Goal: Communication & Community: Answer question/provide support

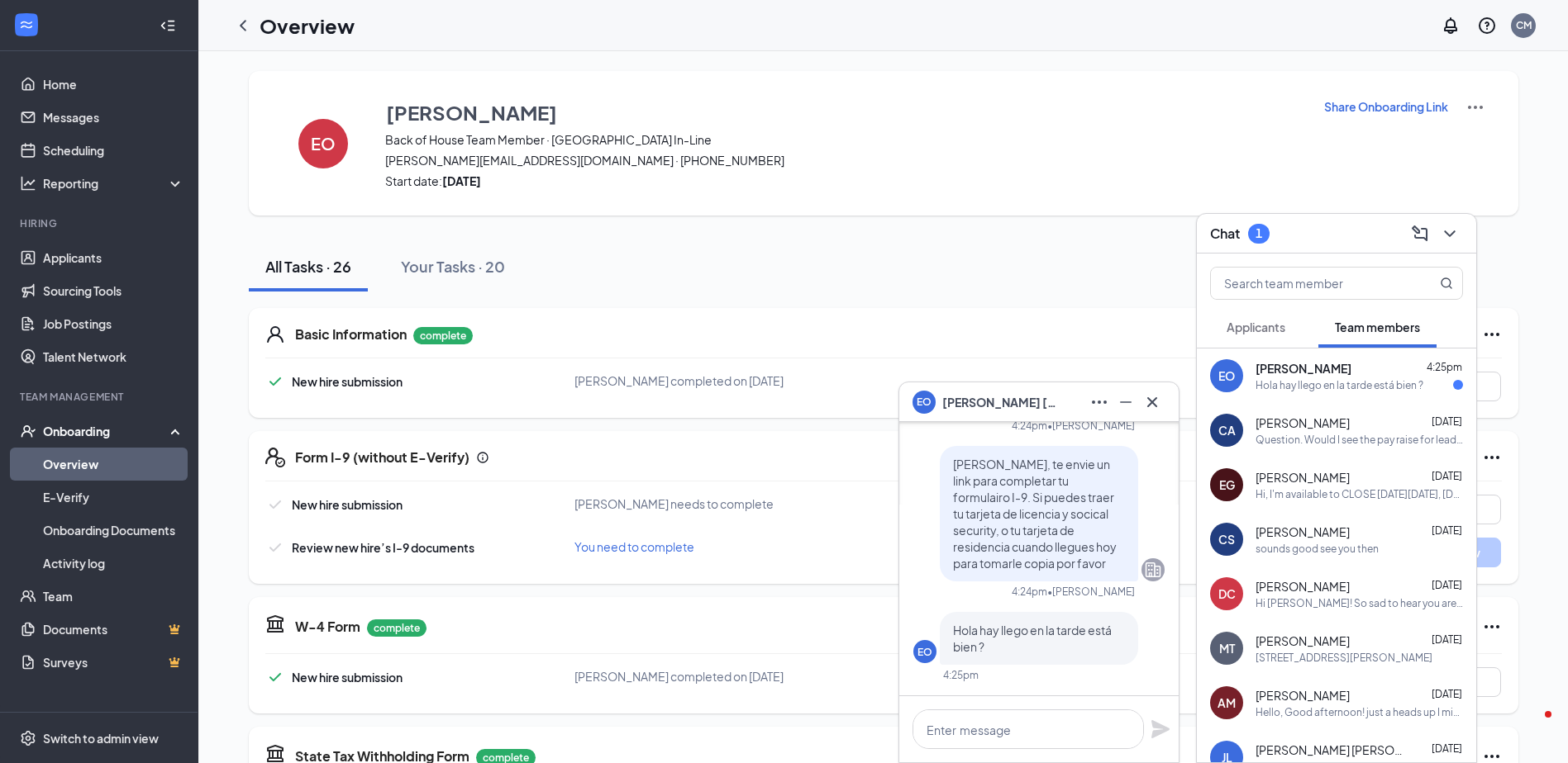
click at [242, 31] on icon "ChevronLeft" at bounding box center [243, 25] width 20 height 20
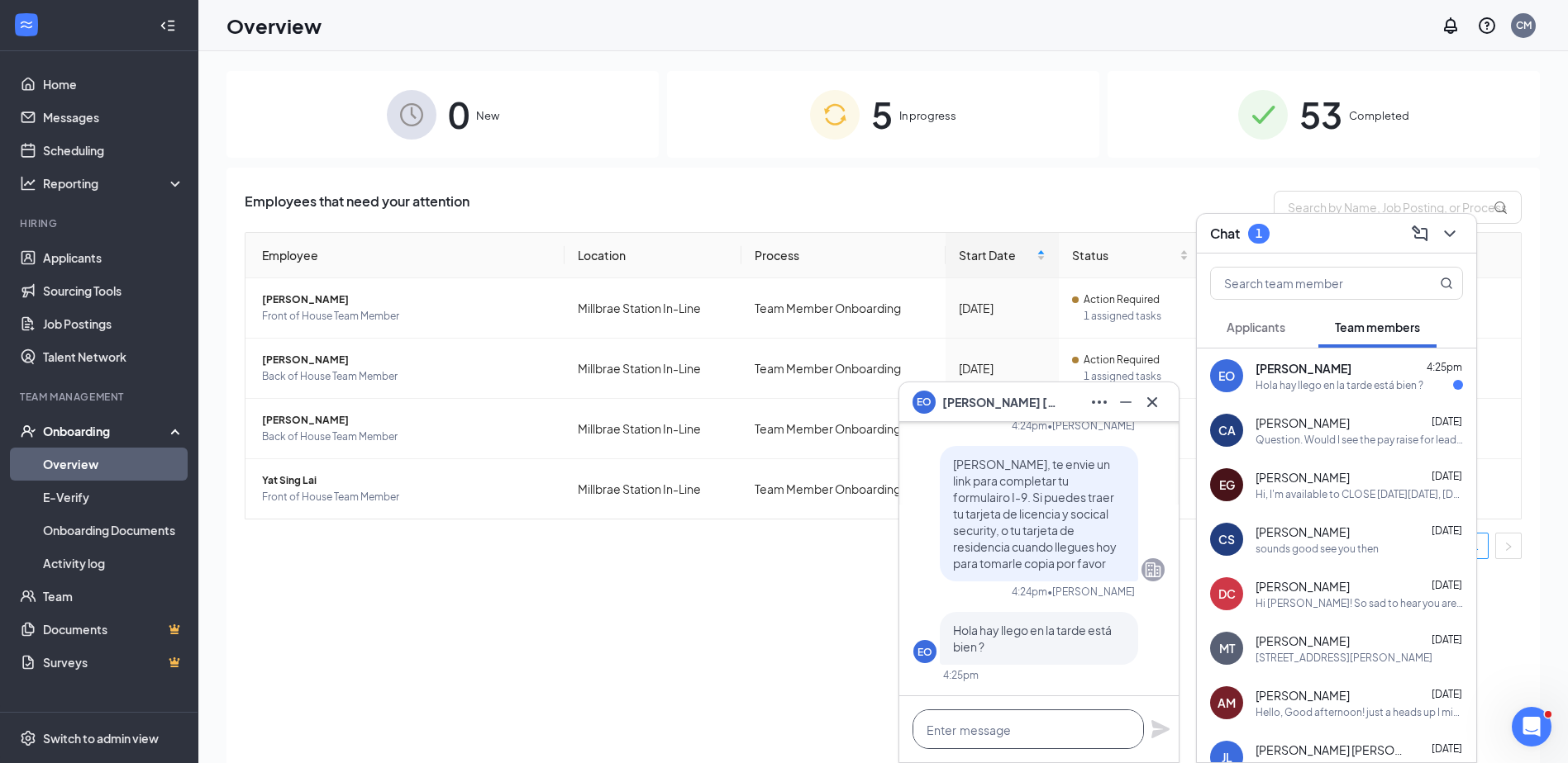
click at [979, 719] on textarea at bounding box center [1028, 729] width 231 height 39
type textarea "L"
type textarea "B"
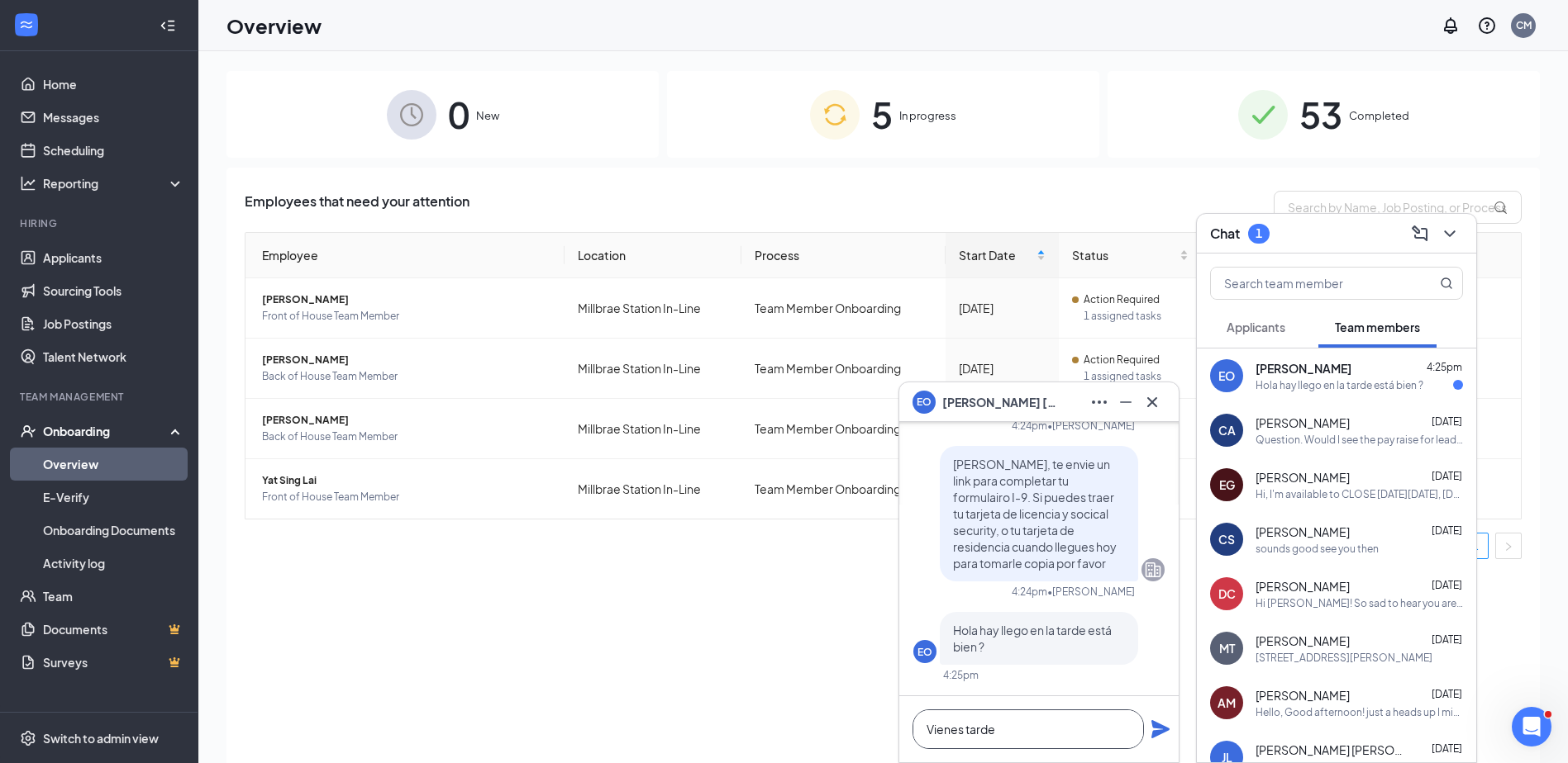
type textarea "Vienes tarde?"
drag, startPoint x: 1044, startPoint y: 723, endPoint x: 699, endPoint y: 725, distance: 345.0
click at [705, 734] on div "EO [PERSON_NAME][DATE] [PERSON_NAME] gracias por estar disponible. [PERSON_NAME…" at bounding box center [883, 444] width 1370 height 787
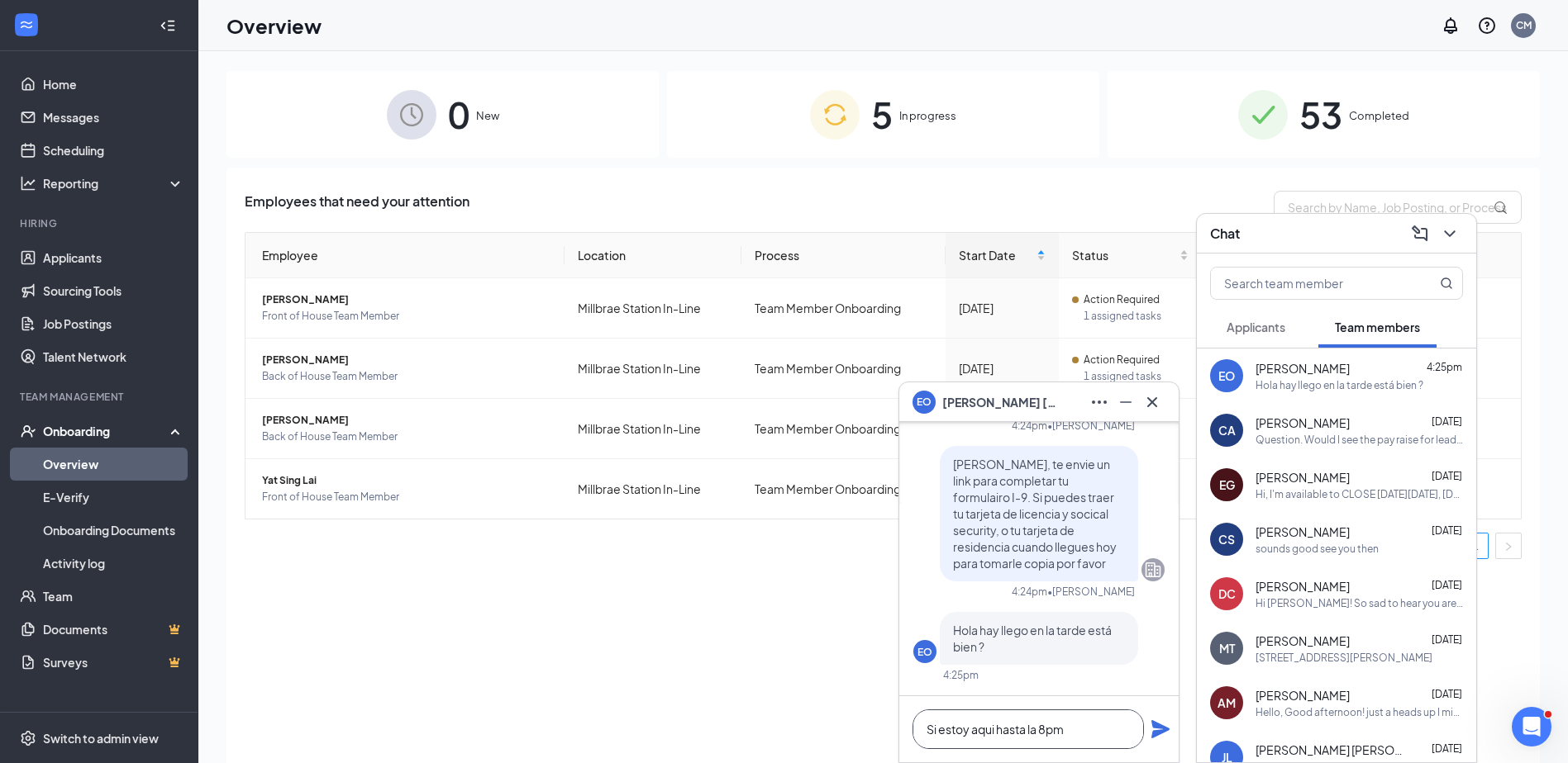
type textarea "Si estoy aqui hasta la 8pm"
click at [1161, 731] on icon "Plane" at bounding box center [1160, 729] width 18 height 18
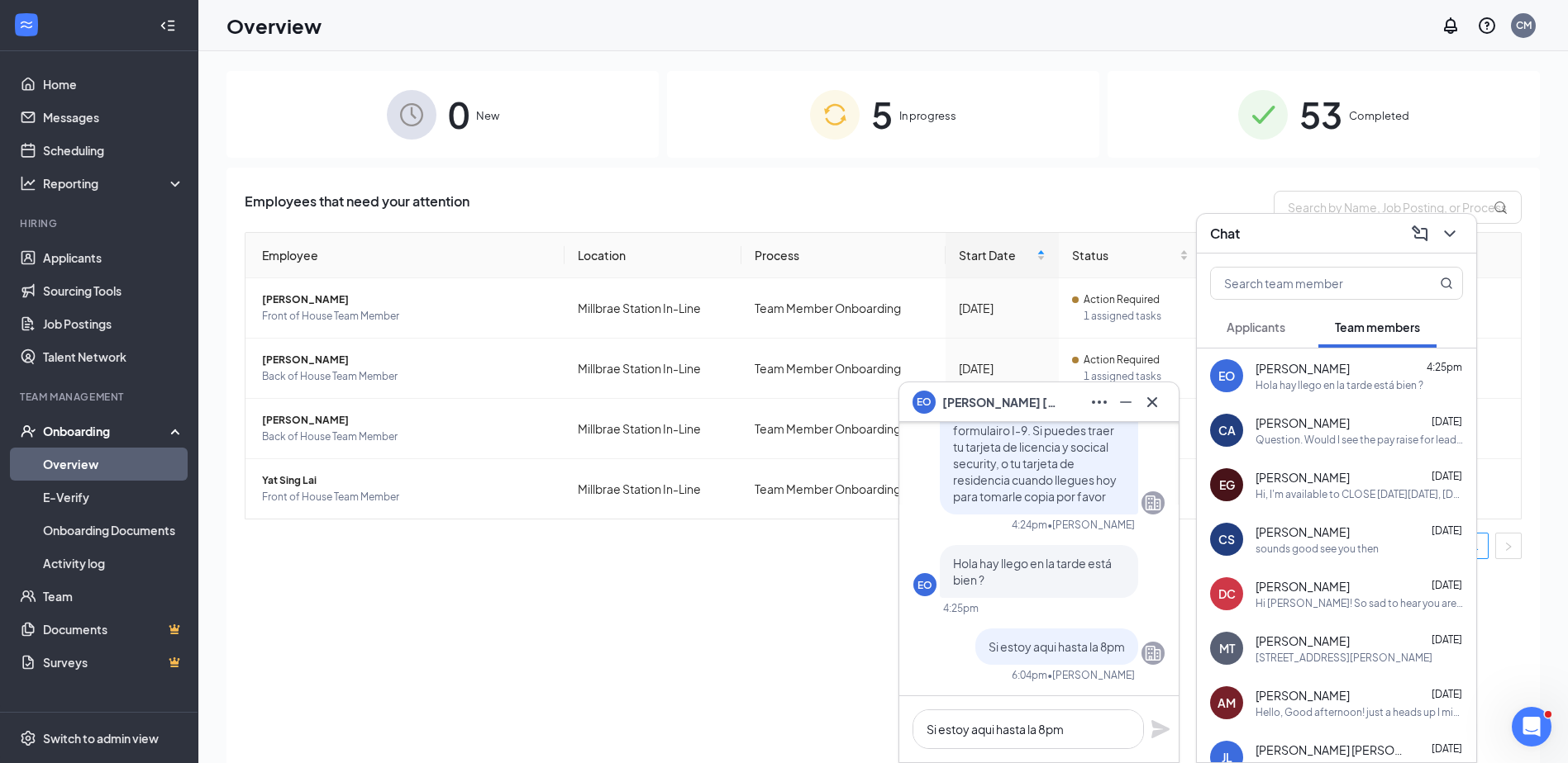
click at [1164, 396] on div "EO [PERSON_NAME]" at bounding box center [1040, 402] width 280 height 39
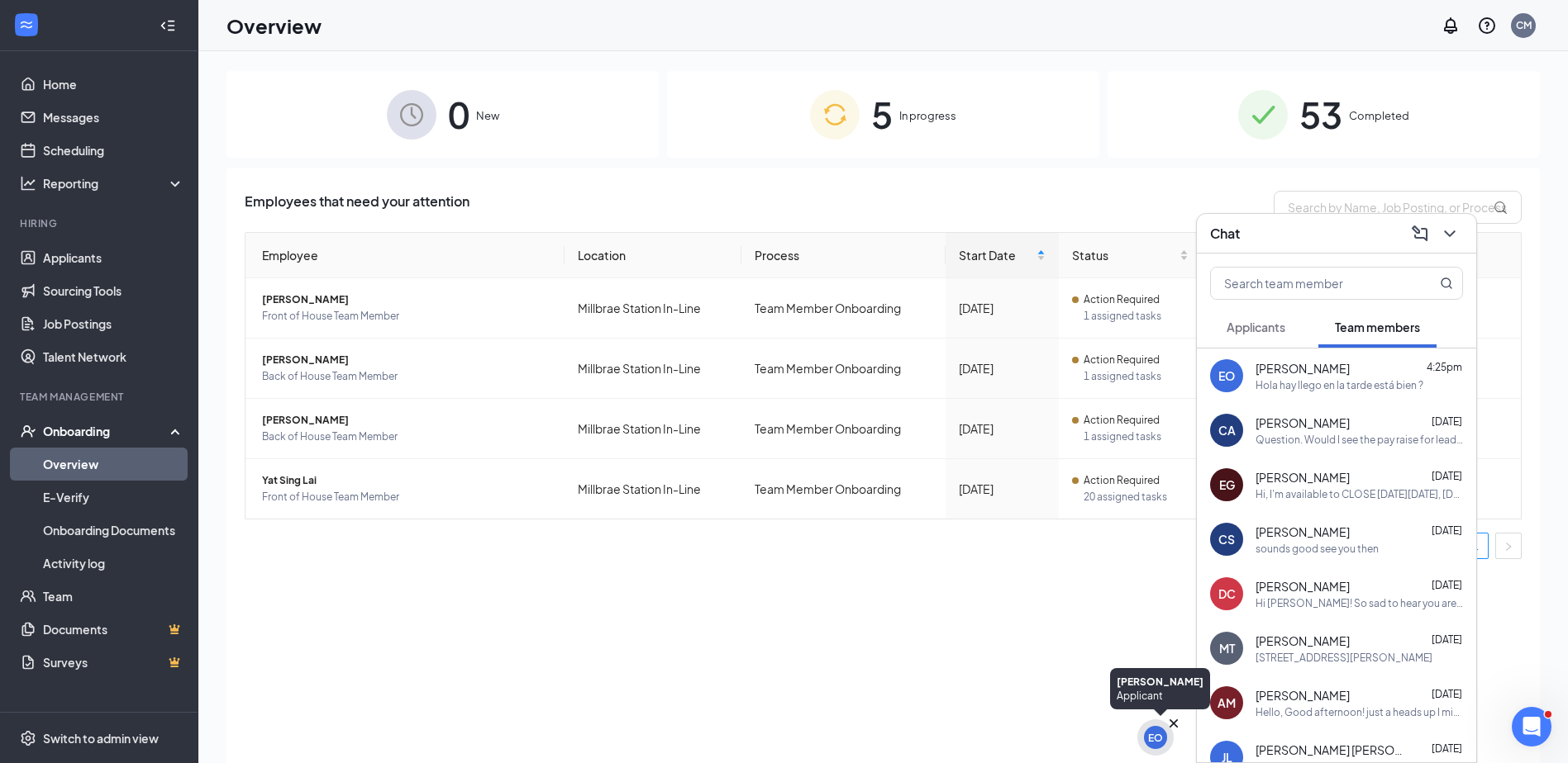
click at [1163, 725] on div "EO" at bounding box center [1156, 738] width 37 height 37
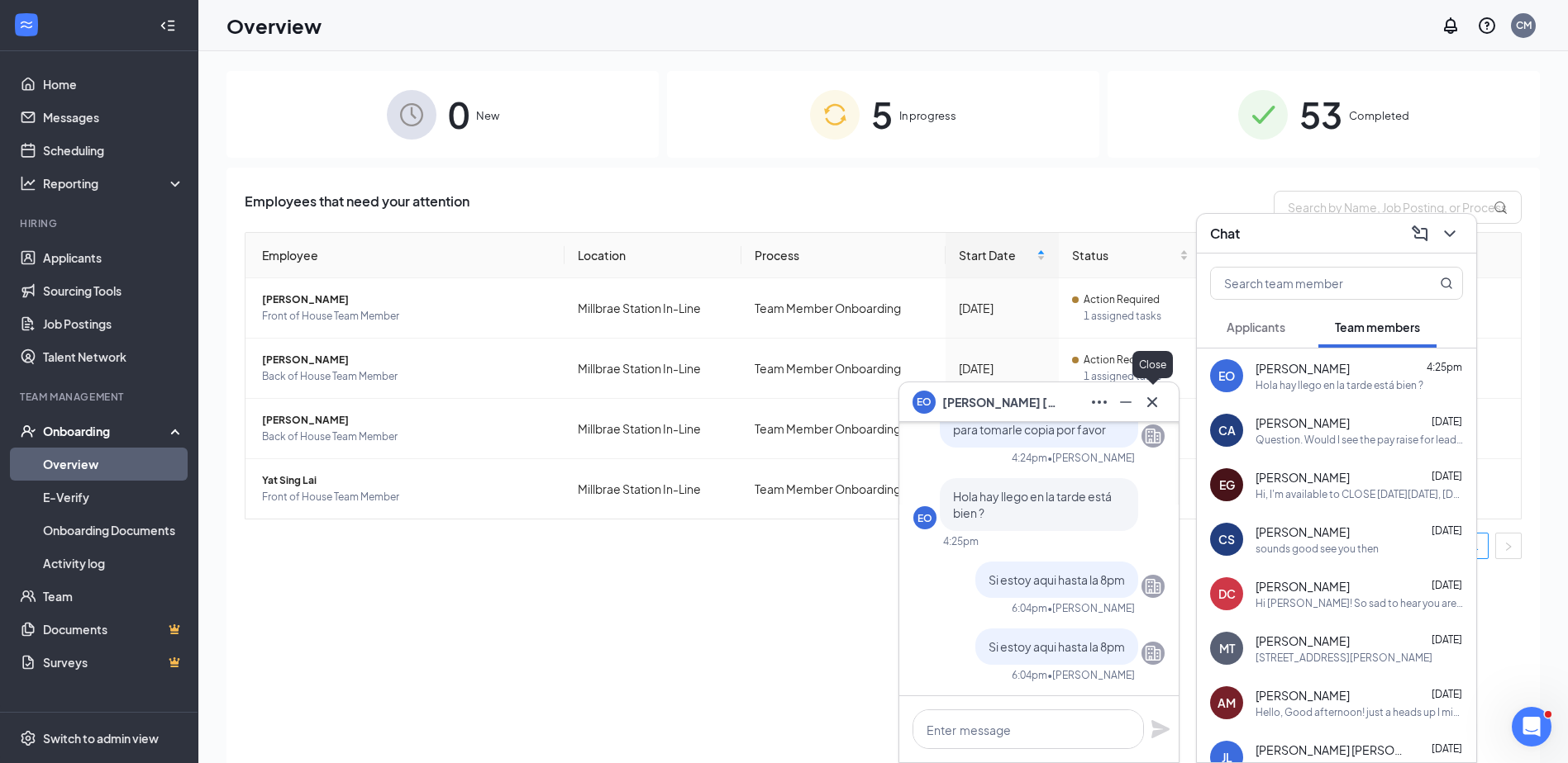
click at [1144, 406] on icon "Cross" at bounding box center [1152, 402] width 20 height 20
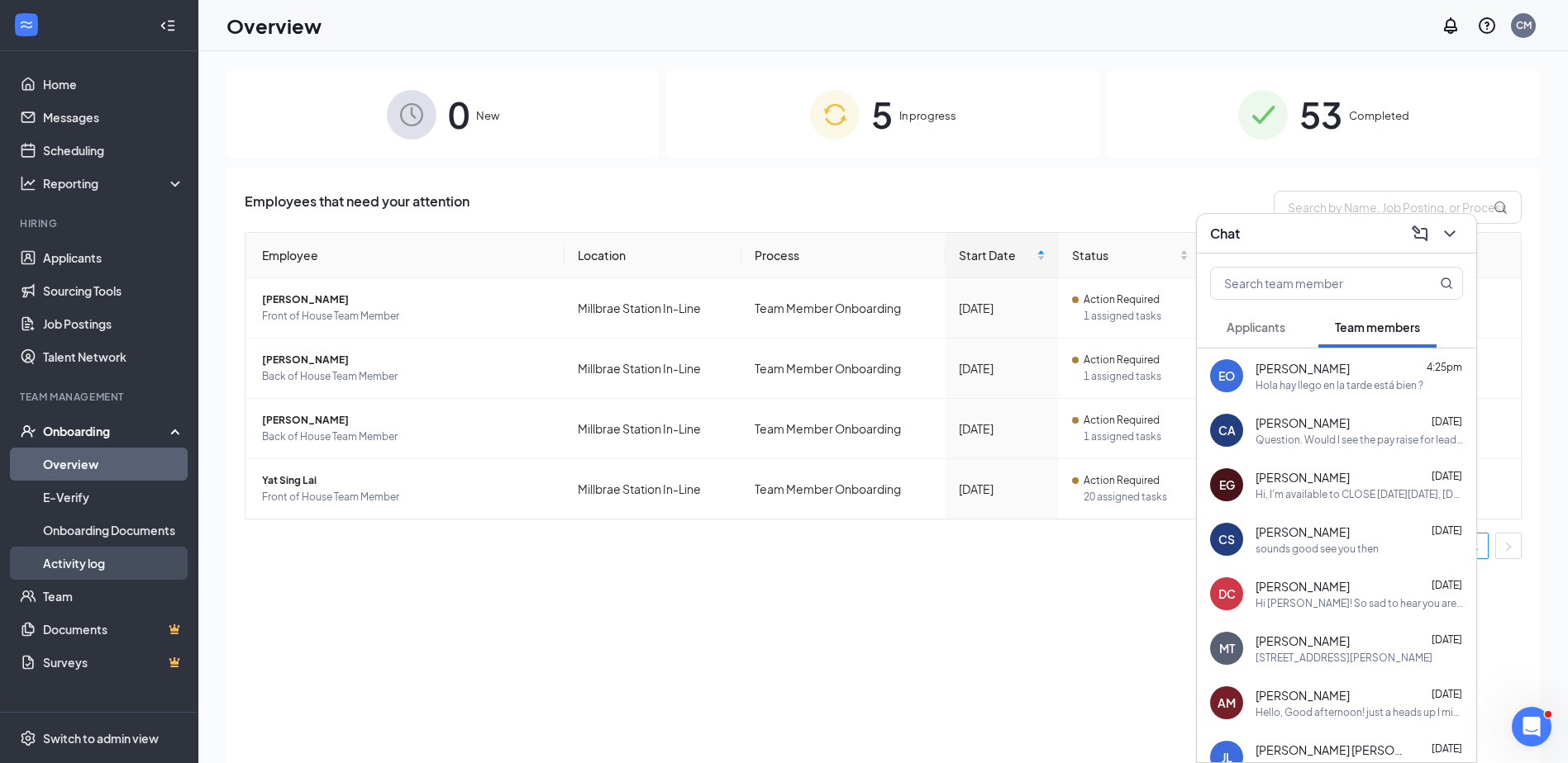
click at [99, 578] on link "Activity log" at bounding box center [114, 563] width 142 height 33
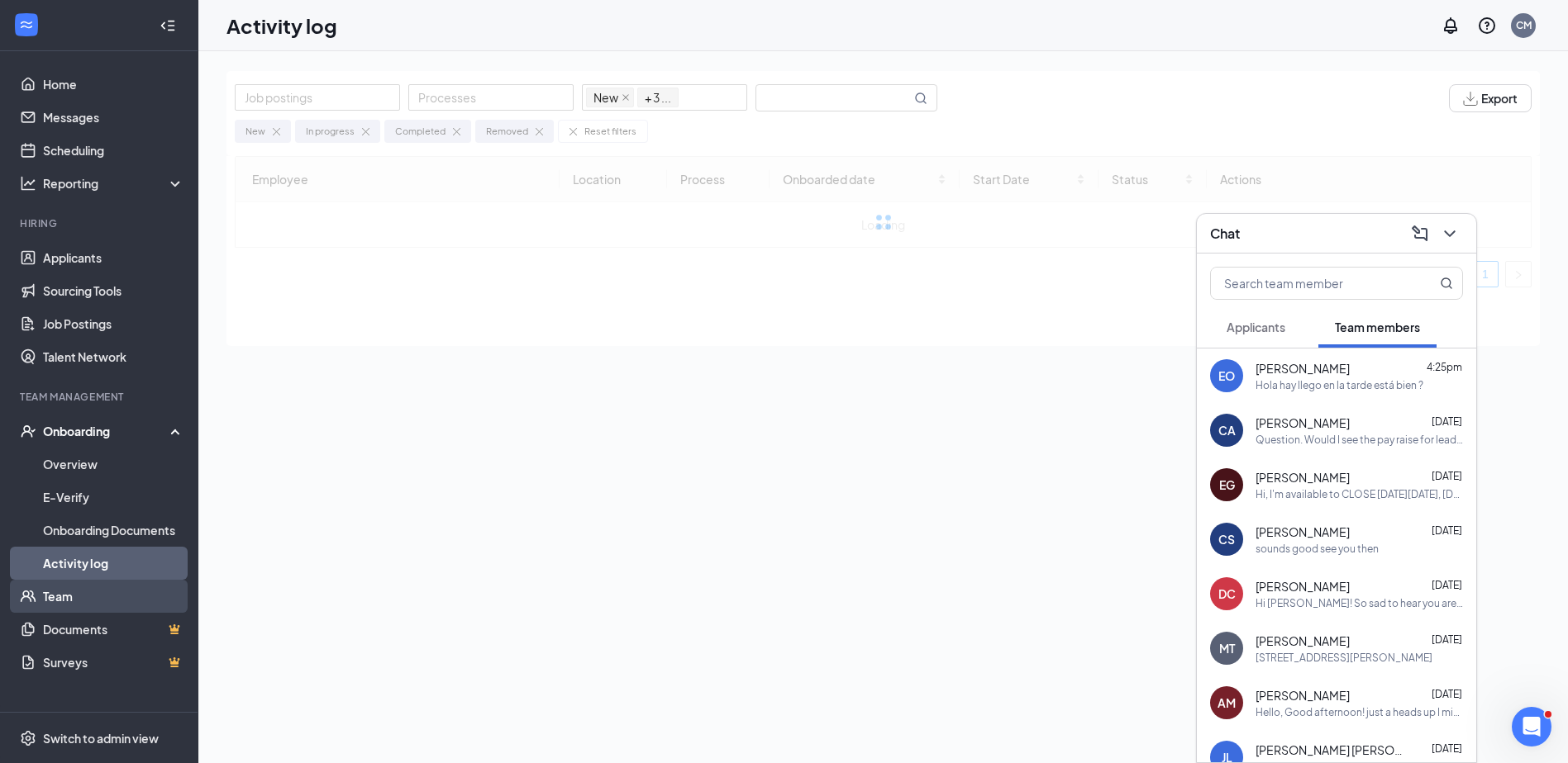
click at [92, 602] on link "Team" at bounding box center [114, 596] width 142 height 33
